Goal: Information Seeking & Learning: Learn about a topic

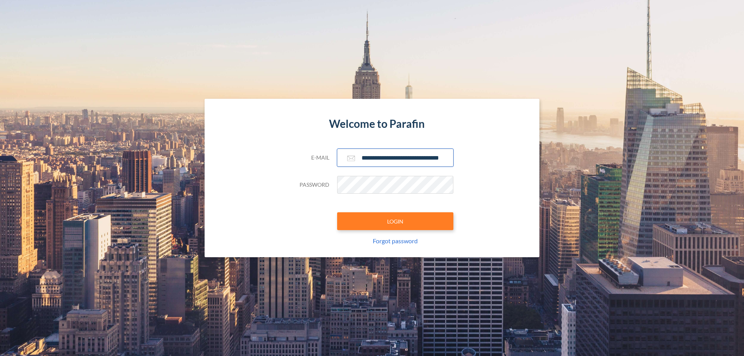
type input "**********"
click at [395, 221] on button "LOGIN" at bounding box center [395, 221] width 116 height 18
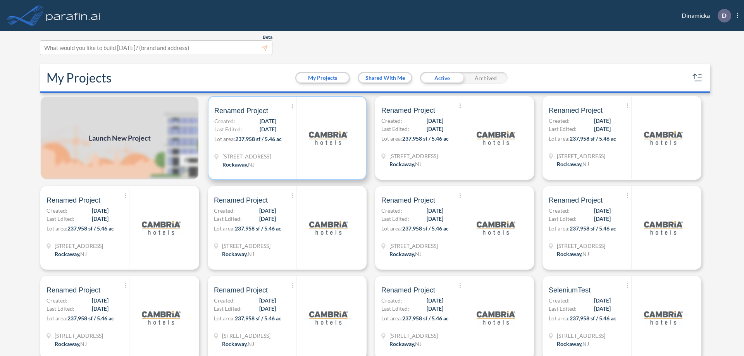
scroll to position [2, 0]
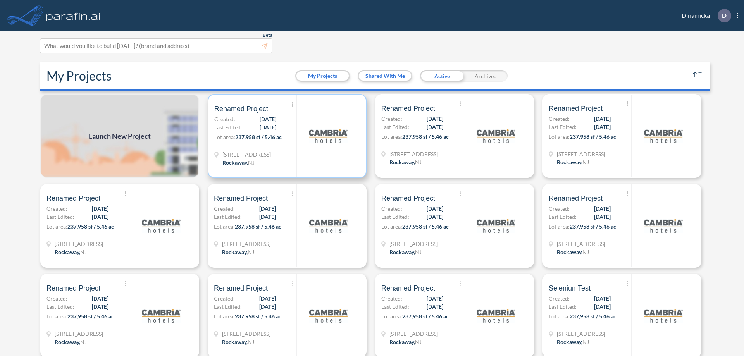
click at [285, 136] on p "Lot area: 237,958 sf / 5.46 ac" at bounding box center [255, 138] width 82 height 11
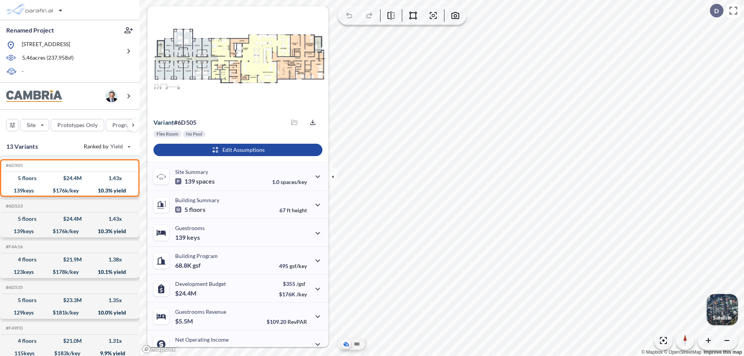
scroll to position [39, 0]
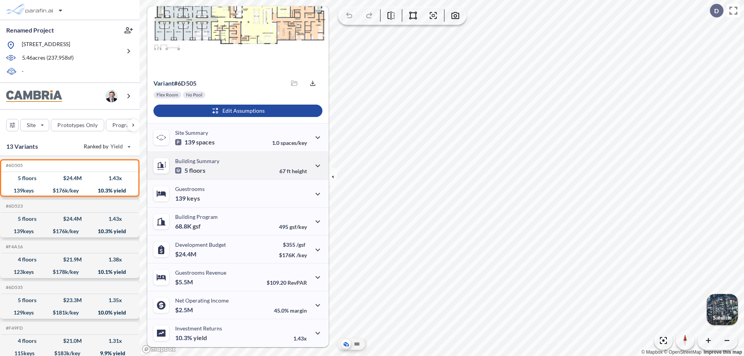
click at [237, 165] on div "Building Summary 5 floors 67 ft height" at bounding box center [237, 165] width 181 height 28
